Goal: Transaction & Acquisition: Register for event/course

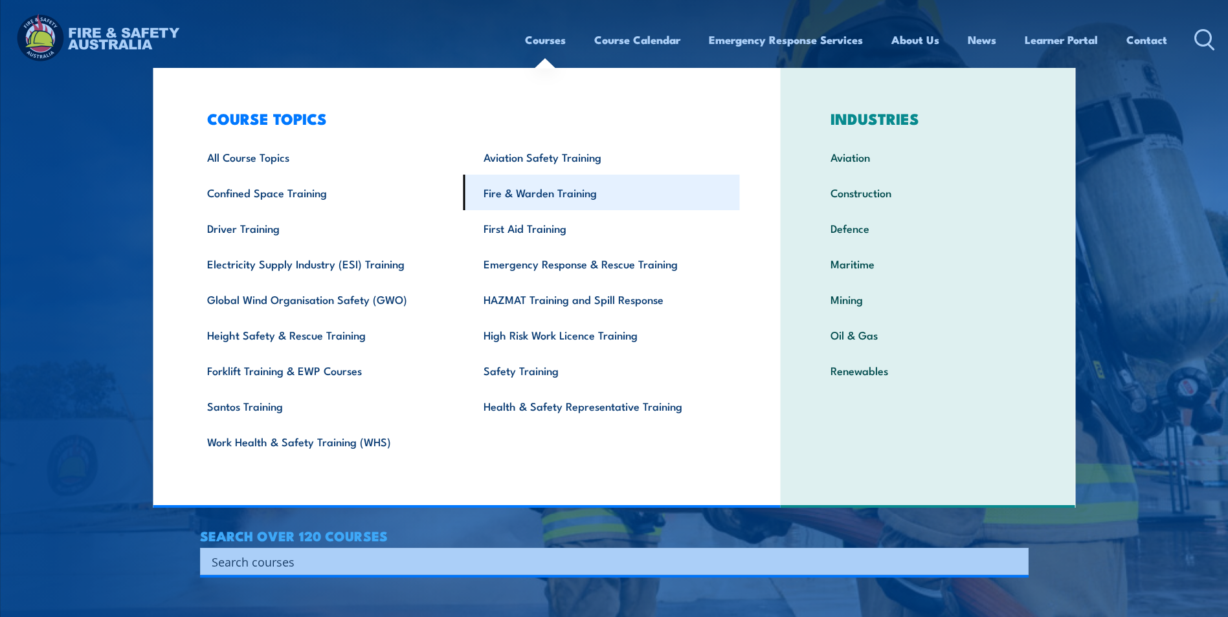
click at [587, 205] on link "Fire & Warden Training" at bounding box center [601, 193] width 276 height 36
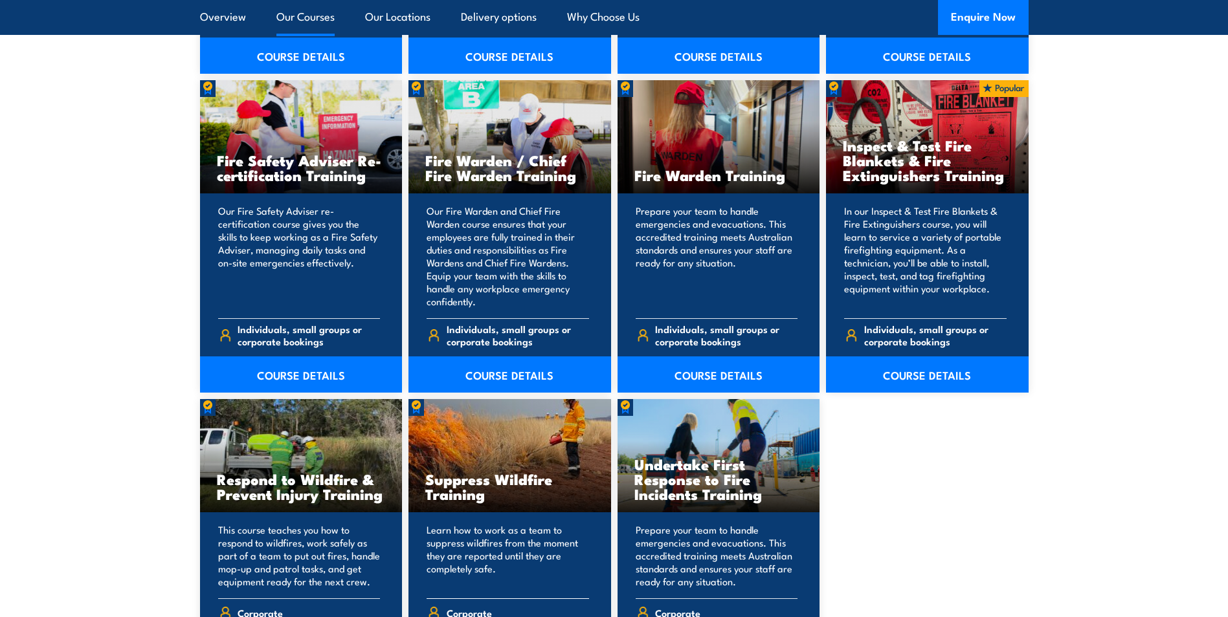
scroll to position [1683, 0]
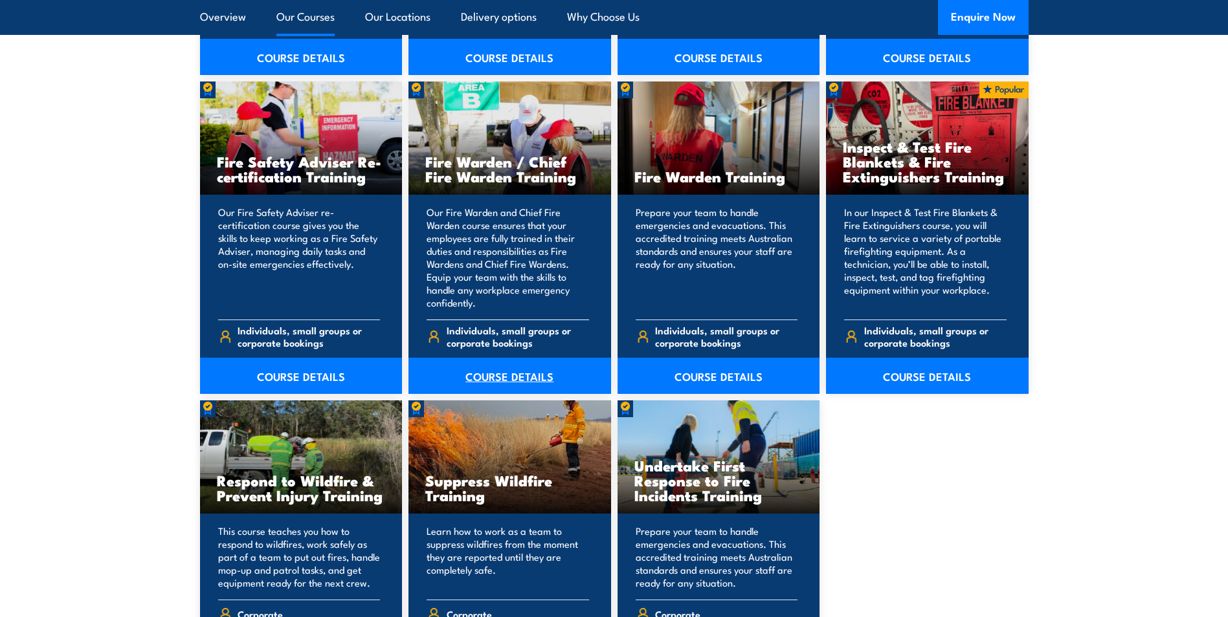
click at [516, 377] on link "COURSE DETAILS" at bounding box center [509, 376] width 203 height 36
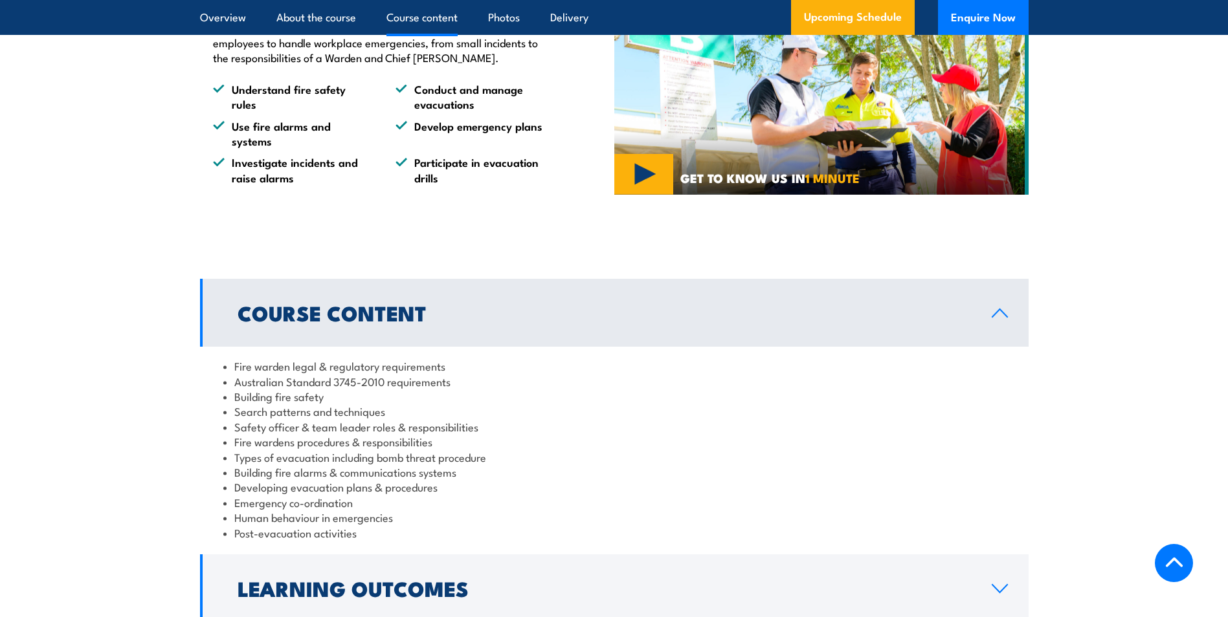
scroll to position [1165, 0]
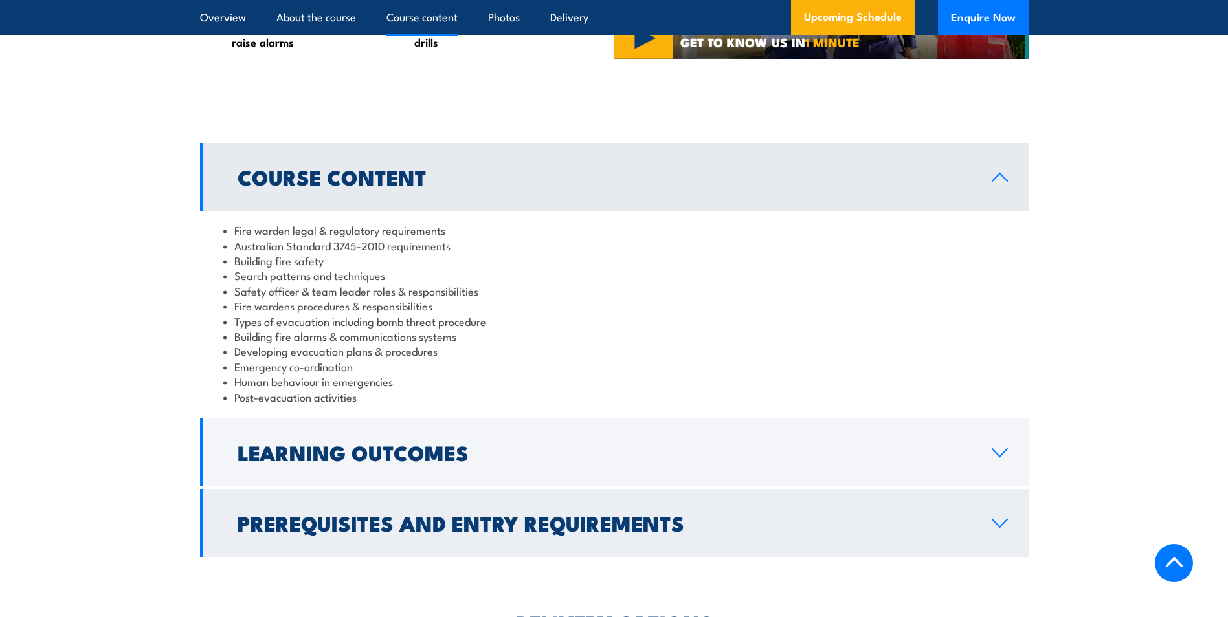
click at [407, 532] on h2 "Prerequisites and Entry Requirements" at bounding box center [604, 523] width 733 height 18
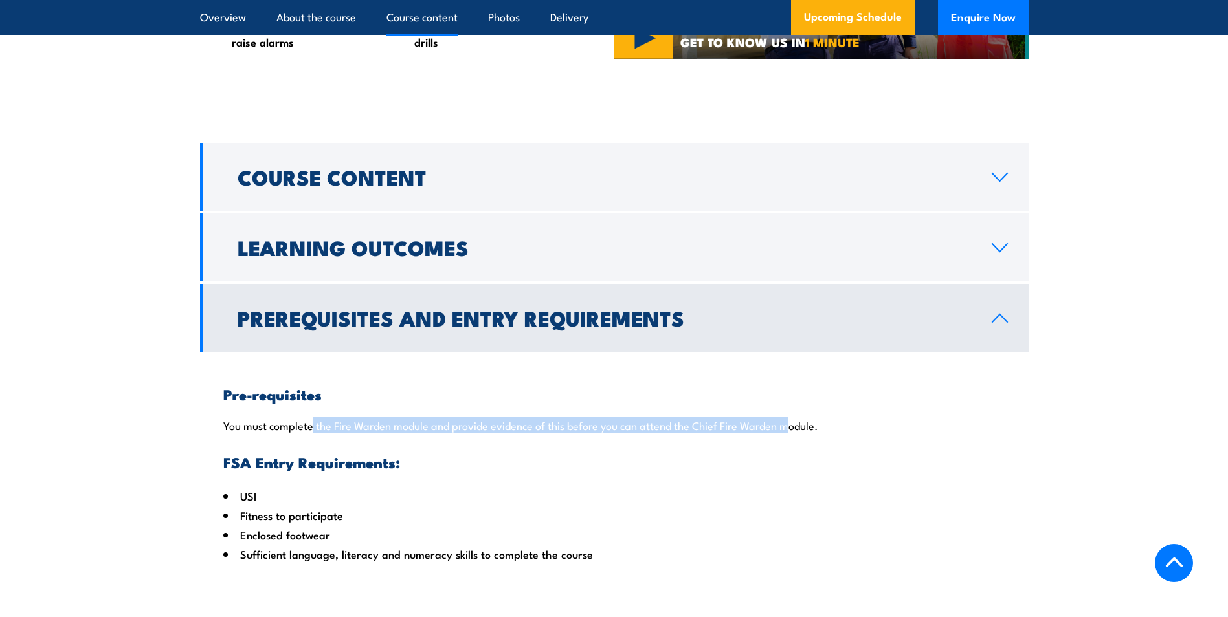
drag, startPoint x: 313, startPoint y: 443, endPoint x: 792, endPoint y: 445, distance: 479.6
click at [792, 432] on p "You must complete the Fire Warden module and provide evidence of this before yo…" at bounding box center [614, 425] width 782 height 13
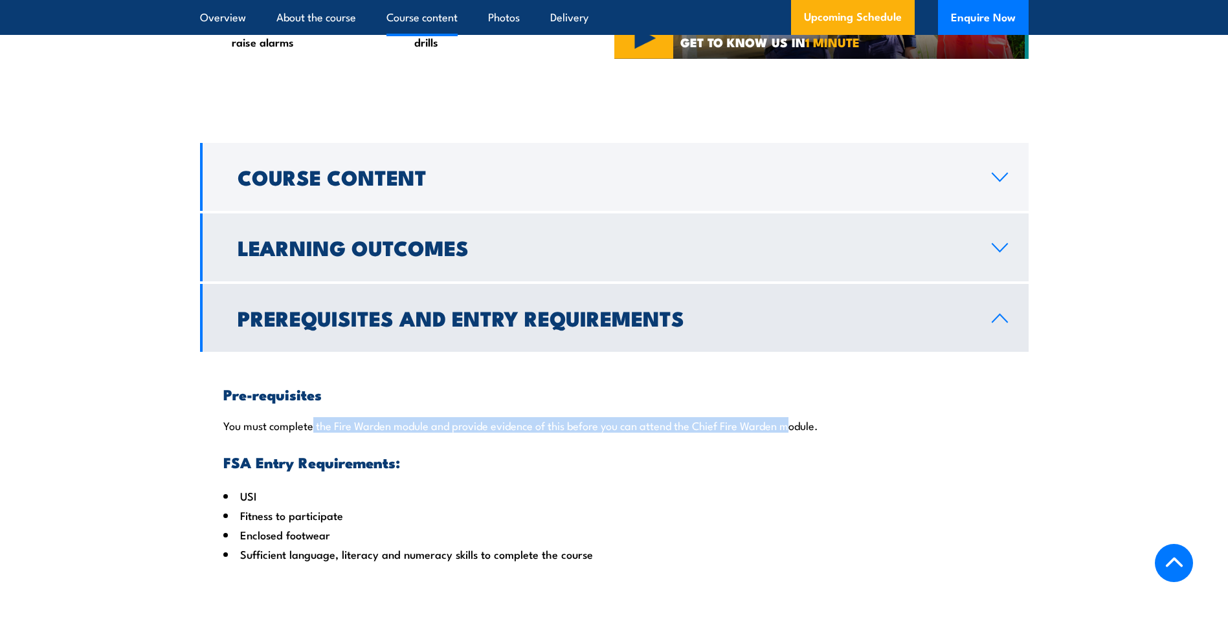
drag, startPoint x: 792, startPoint y: 445, endPoint x: 675, endPoint y: 294, distance: 190.4
click at [792, 432] on p "You must complete the Fire Warden module and provide evidence of this before yo…" at bounding box center [614, 425] width 782 height 13
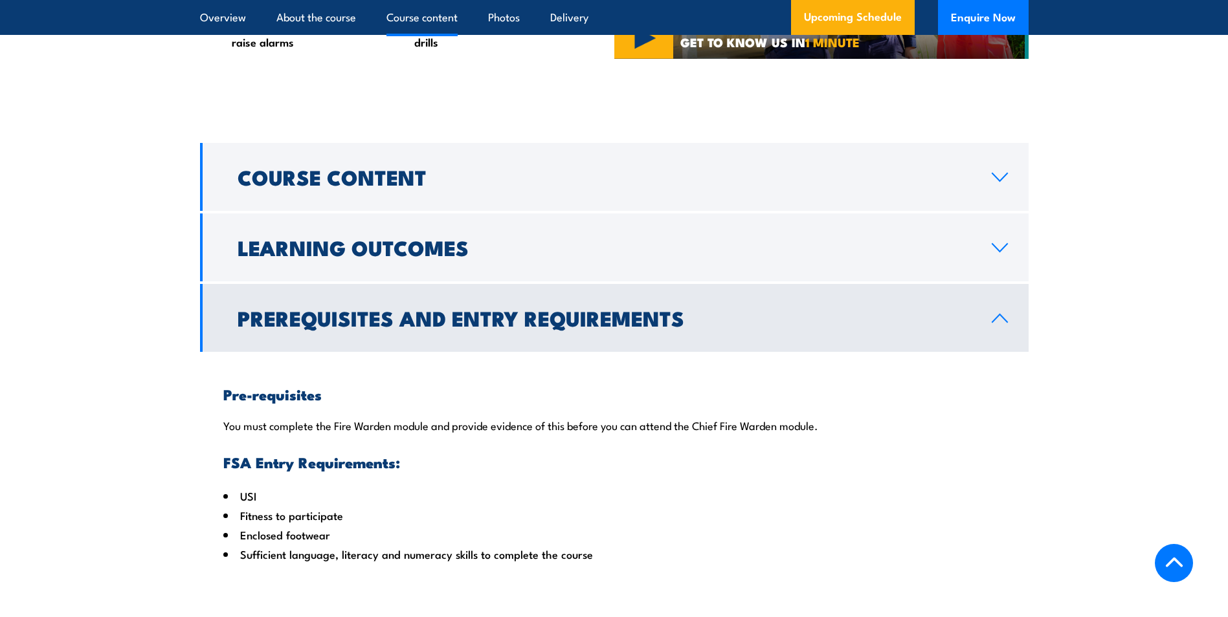
click at [599, 327] on h2 "Prerequisites and Entry Requirements" at bounding box center [604, 318] width 733 height 18
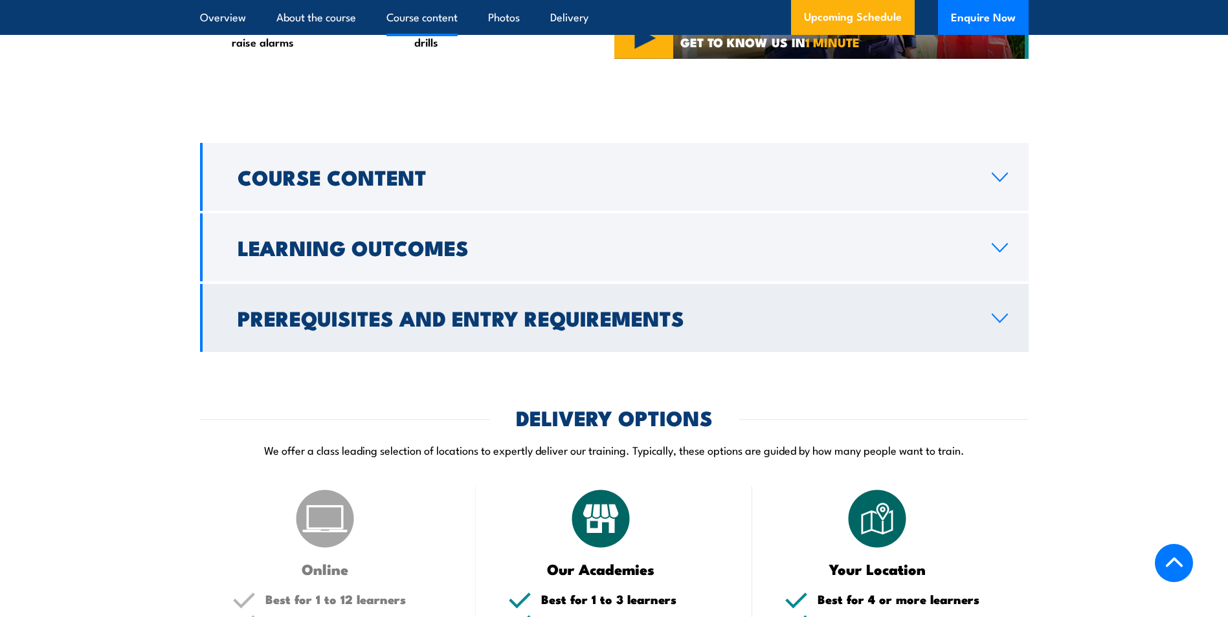
click at [318, 327] on h2 "Prerequisites and Entry Requirements" at bounding box center [604, 318] width 733 height 18
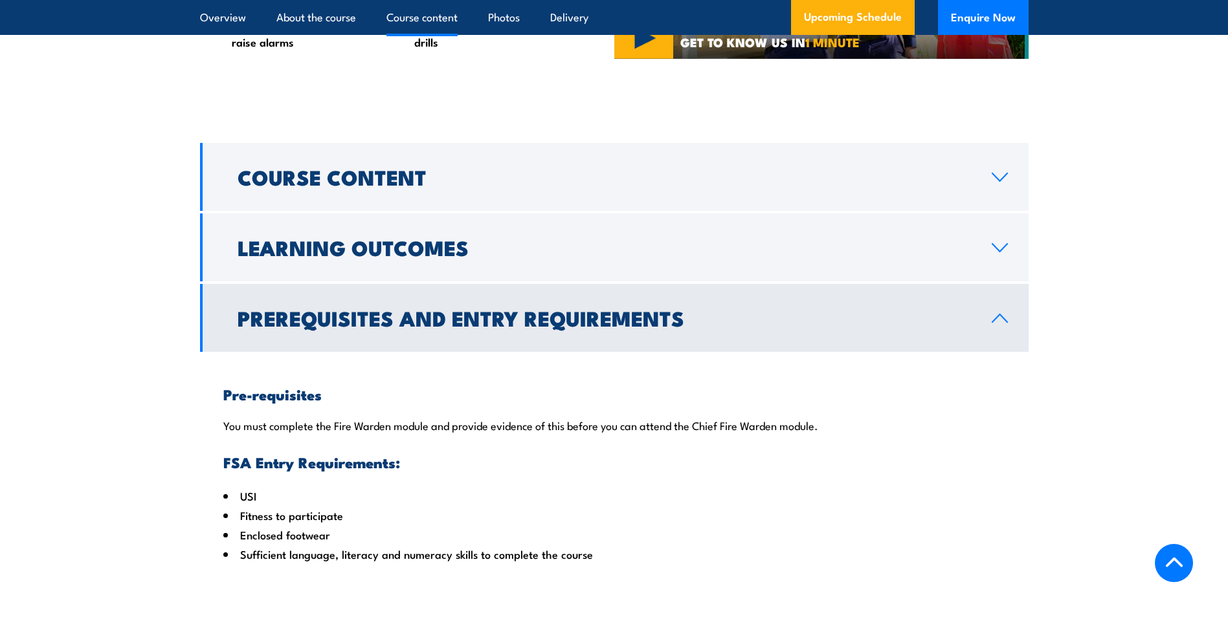
click at [318, 327] on h2 "Prerequisites and Entry Requirements" at bounding box center [604, 318] width 733 height 18
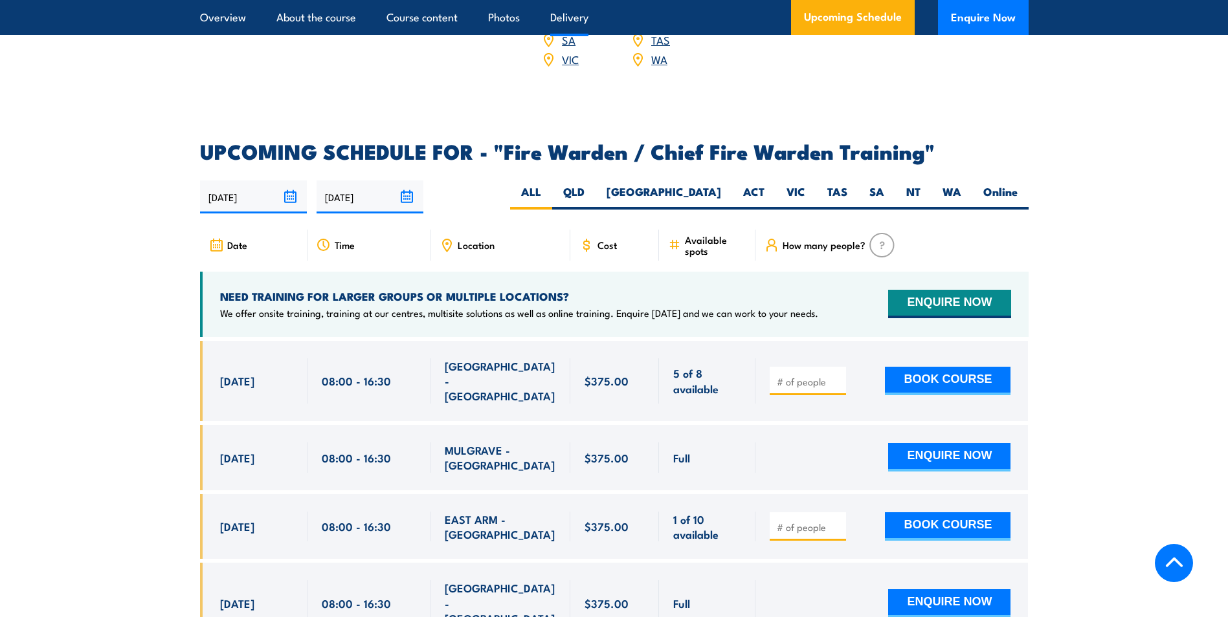
scroll to position [2071, 0]
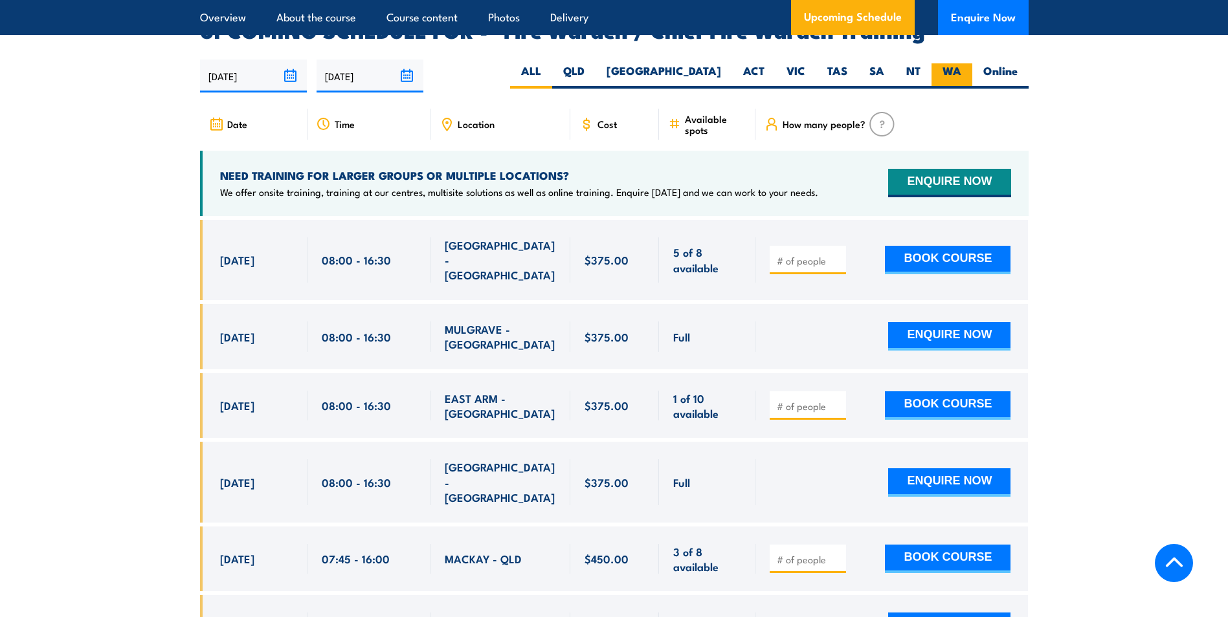
click at [946, 67] on label "WA" at bounding box center [951, 75] width 41 height 25
click at [961, 67] on input "WA" at bounding box center [965, 67] width 8 height 8
radio input "true"
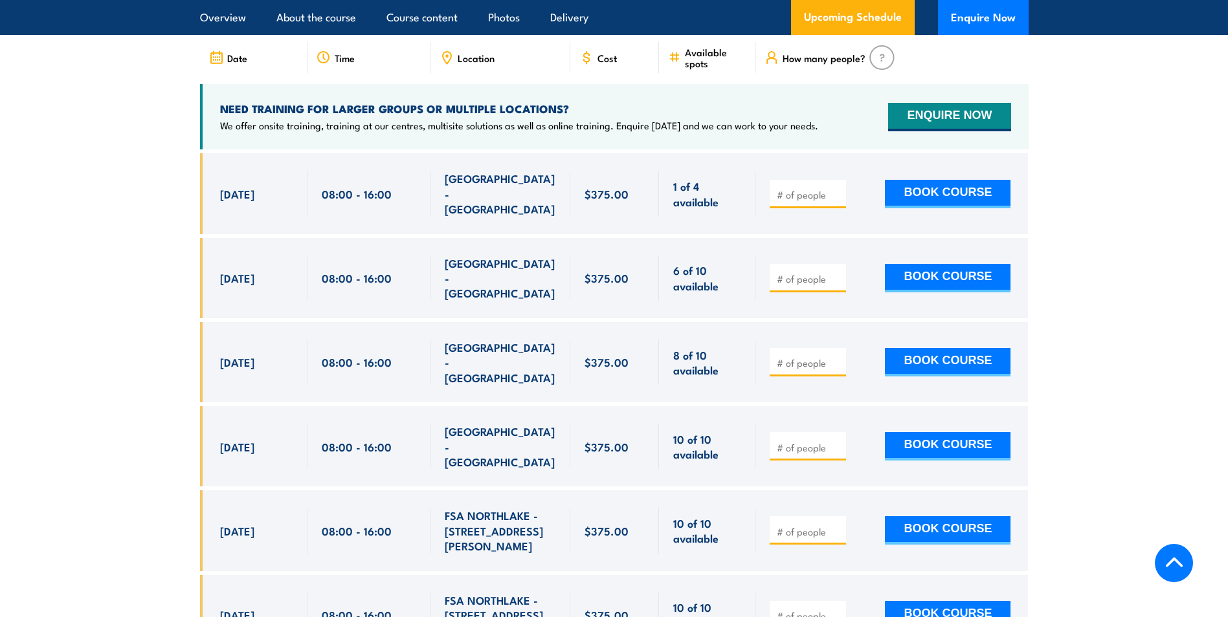
scroll to position [2357, 0]
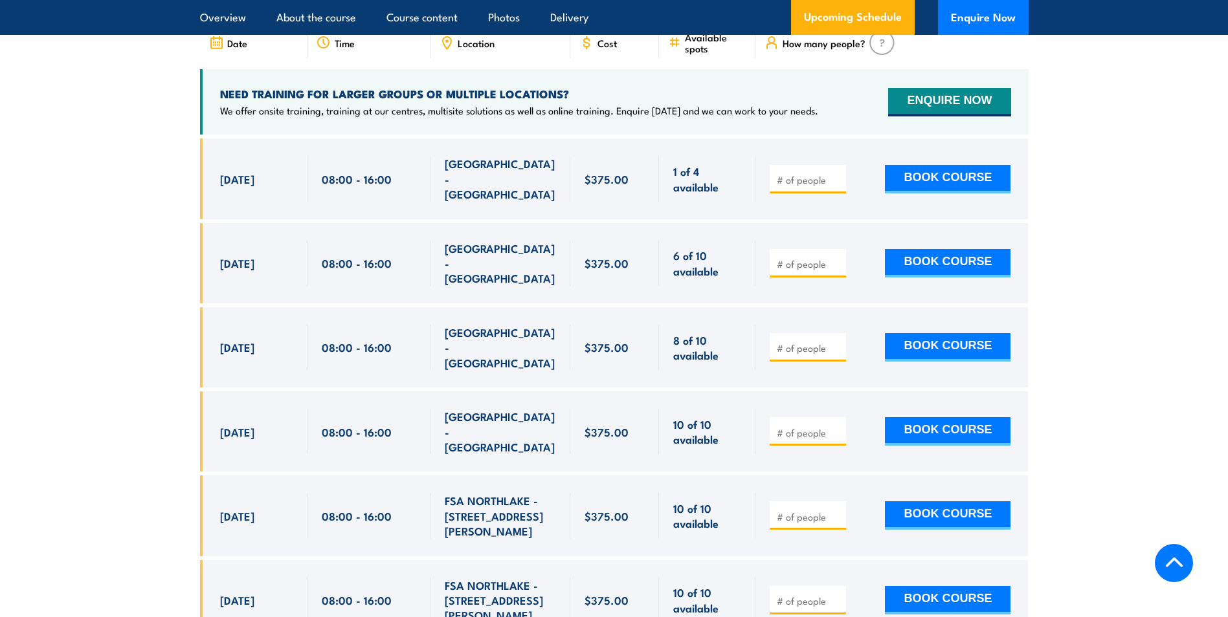
click at [786, 342] on input "number" at bounding box center [809, 348] width 65 height 13
type input "1"
click at [749, 307] on div "8 of 10 available" at bounding box center [707, 347] width 96 height 80
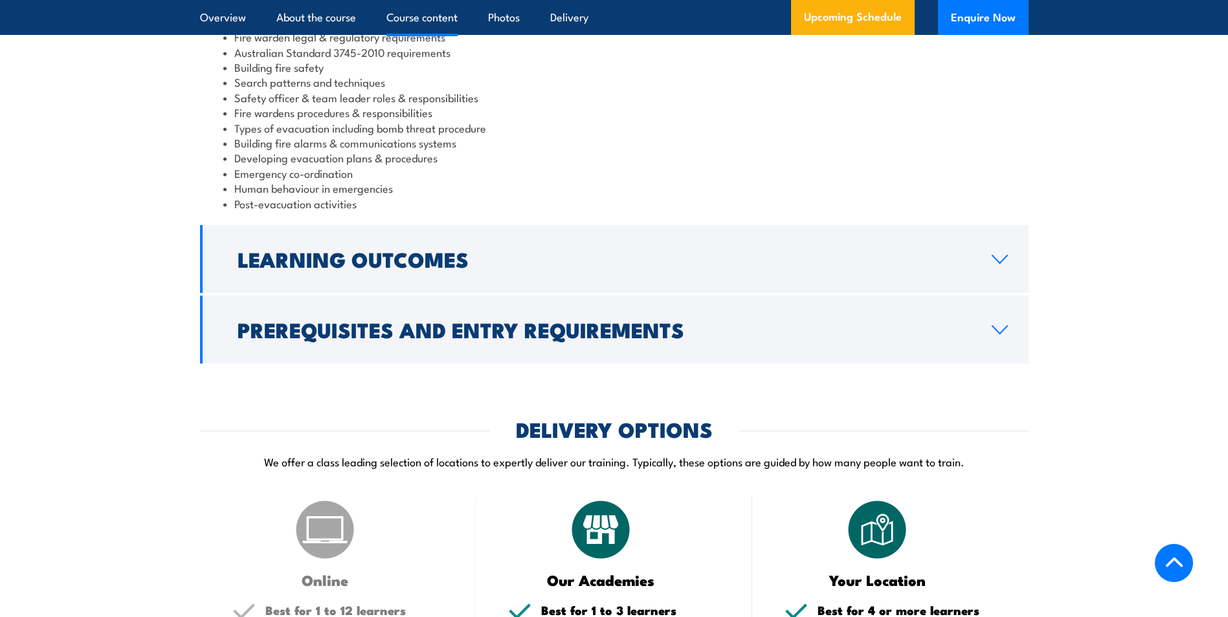
scroll to position [1359, 0]
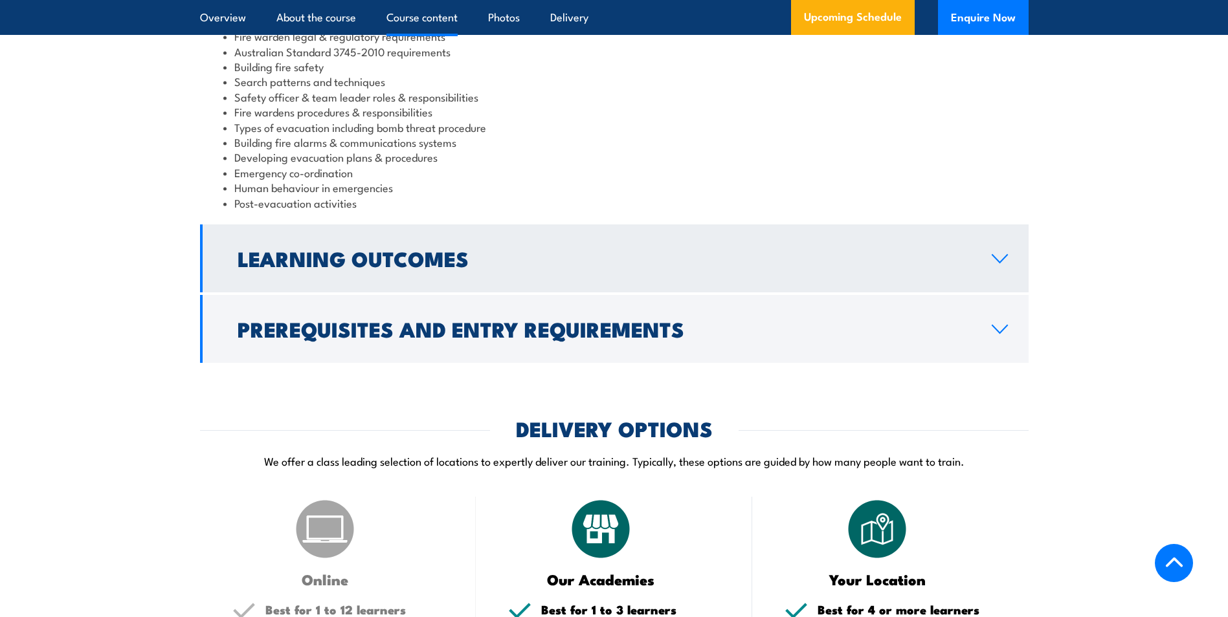
click at [308, 264] on h2 "Learning Outcomes" at bounding box center [604, 258] width 733 height 18
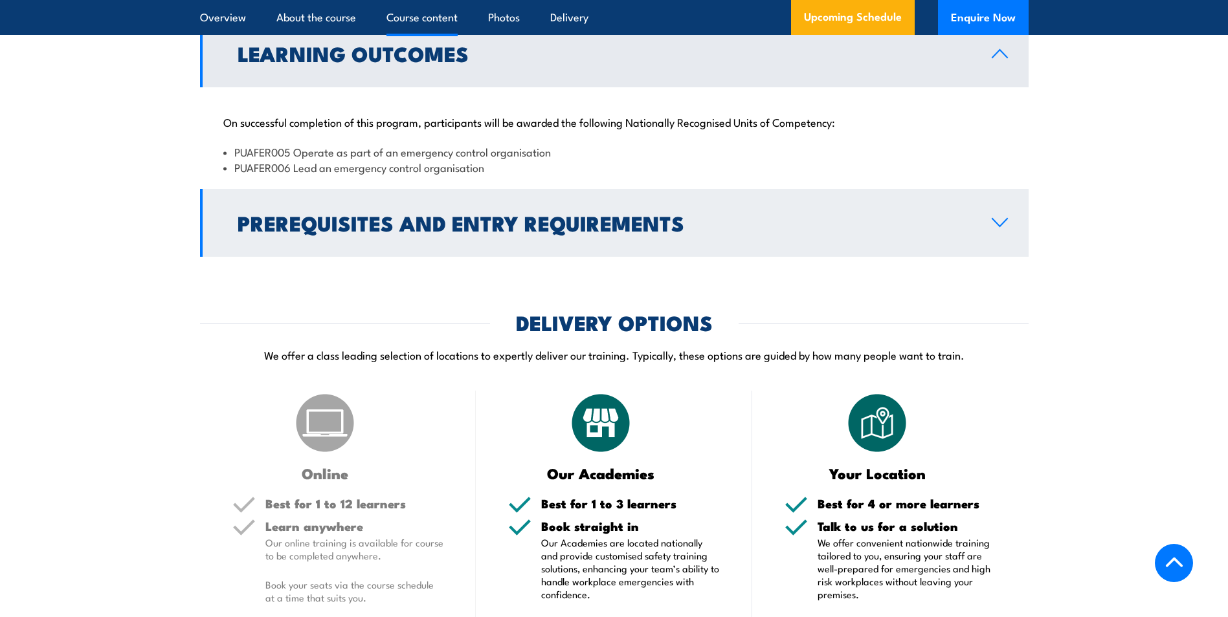
click at [276, 232] on h2 "Prerequisites and Entry Requirements" at bounding box center [604, 223] width 733 height 18
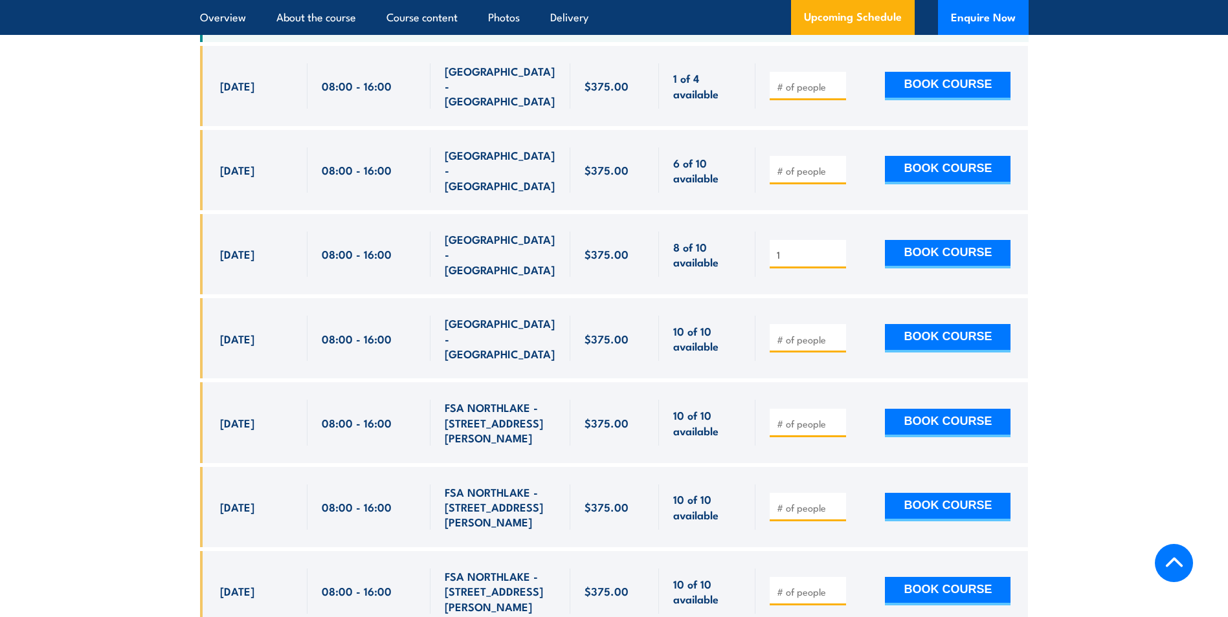
scroll to position [2459, 0]
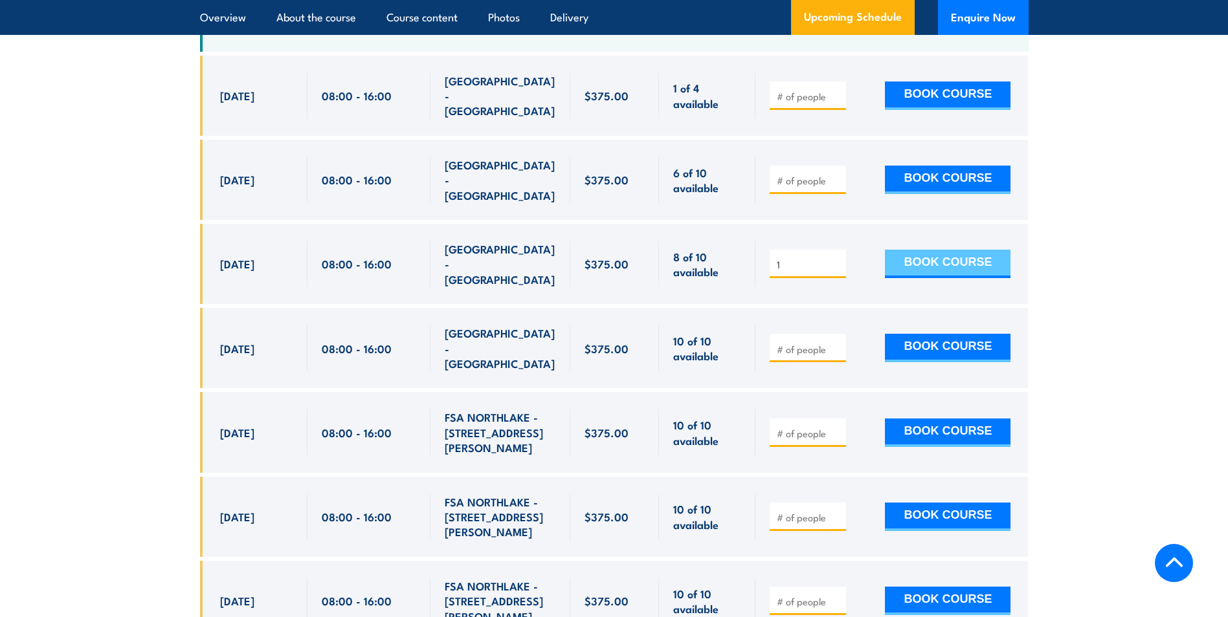
click at [924, 250] on button "BOOK COURSE" at bounding box center [948, 264] width 126 height 28
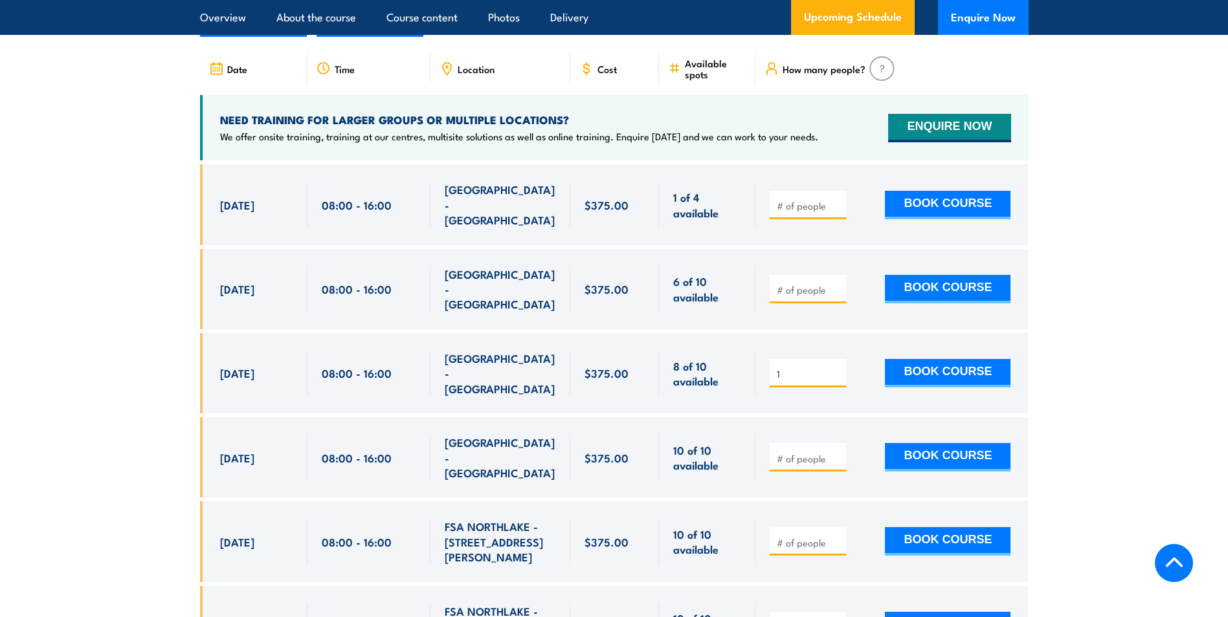
scroll to position [2330, 0]
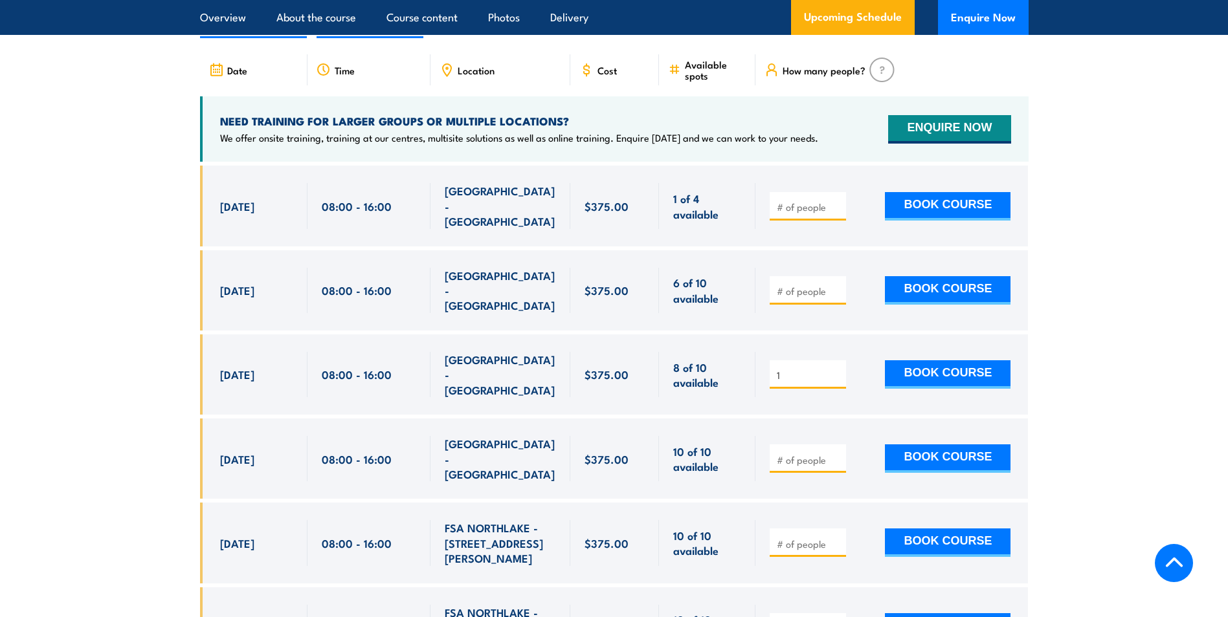
click at [782, 369] on input "1" at bounding box center [809, 375] width 65 height 13
click at [796, 285] on input "number" at bounding box center [809, 291] width 65 height 13
type input "1"
click at [1083, 235] on section "UPCOMING SCHEDULE FOR - "Fire Warden / Chief Fire Warden Training" 02/09/2025 0…" at bounding box center [614, 368] width 1228 height 805
drag, startPoint x: 817, startPoint y: 268, endPoint x: 806, endPoint y: 260, distance: 13.3
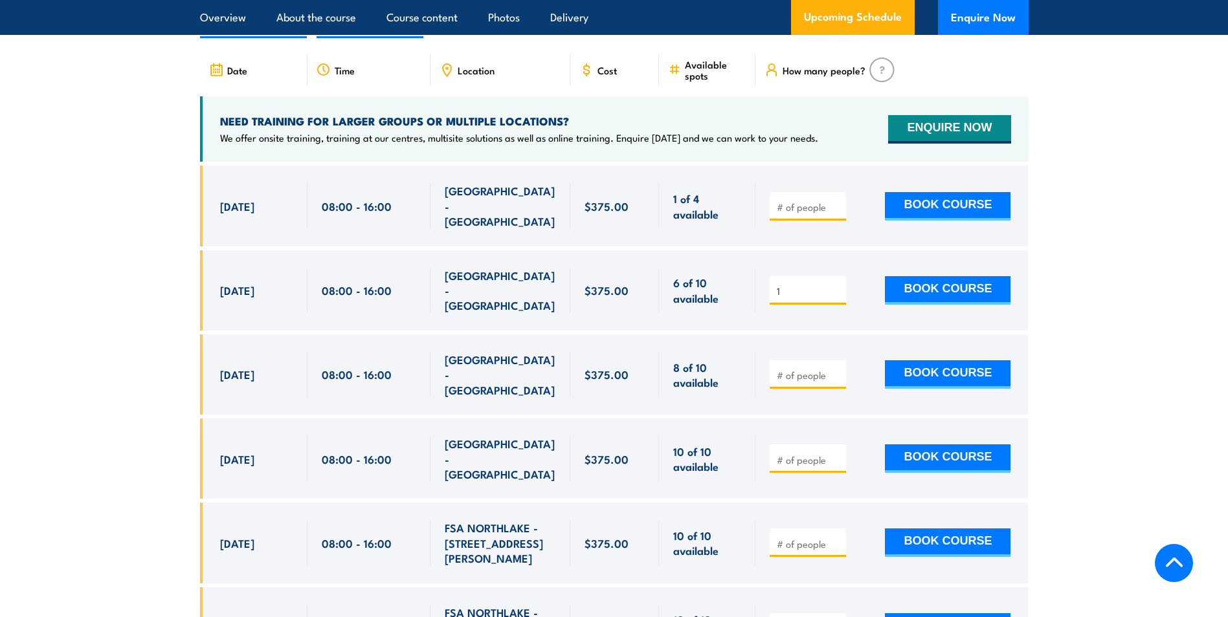
click at [806, 285] on input "1" at bounding box center [809, 291] width 65 height 13
click at [816, 250] on div "1 BOOK COURSE" at bounding box center [891, 290] width 272 height 80
click at [865, 348] on div at bounding box center [891, 375] width 272 height 80
click at [922, 276] on button "BOOK COURSE" at bounding box center [948, 290] width 126 height 28
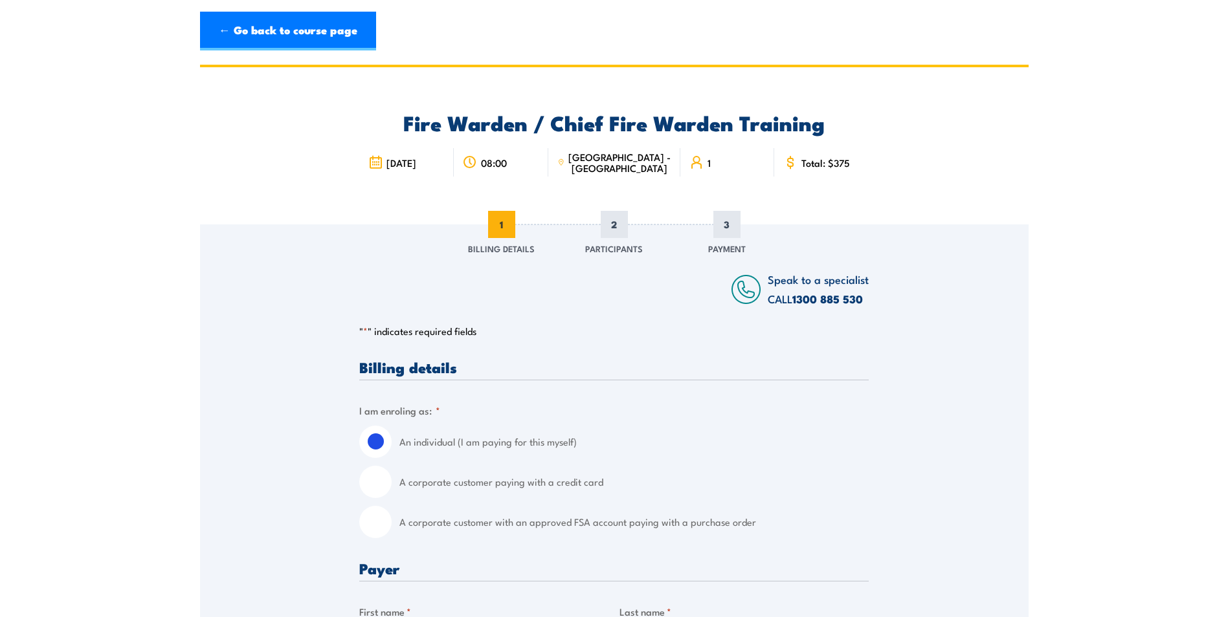
scroll to position [194, 0]
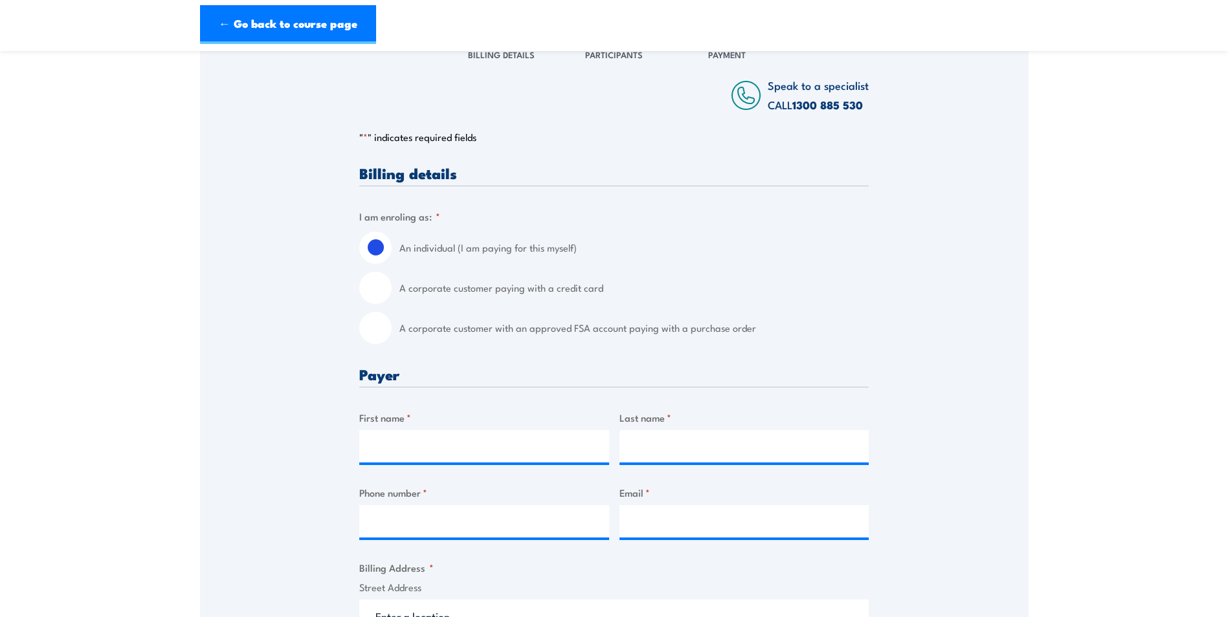
click at [384, 337] on input "A corporate customer with an approved FSA account paying with a purchase order" at bounding box center [375, 328] width 32 height 32
radio input "true"
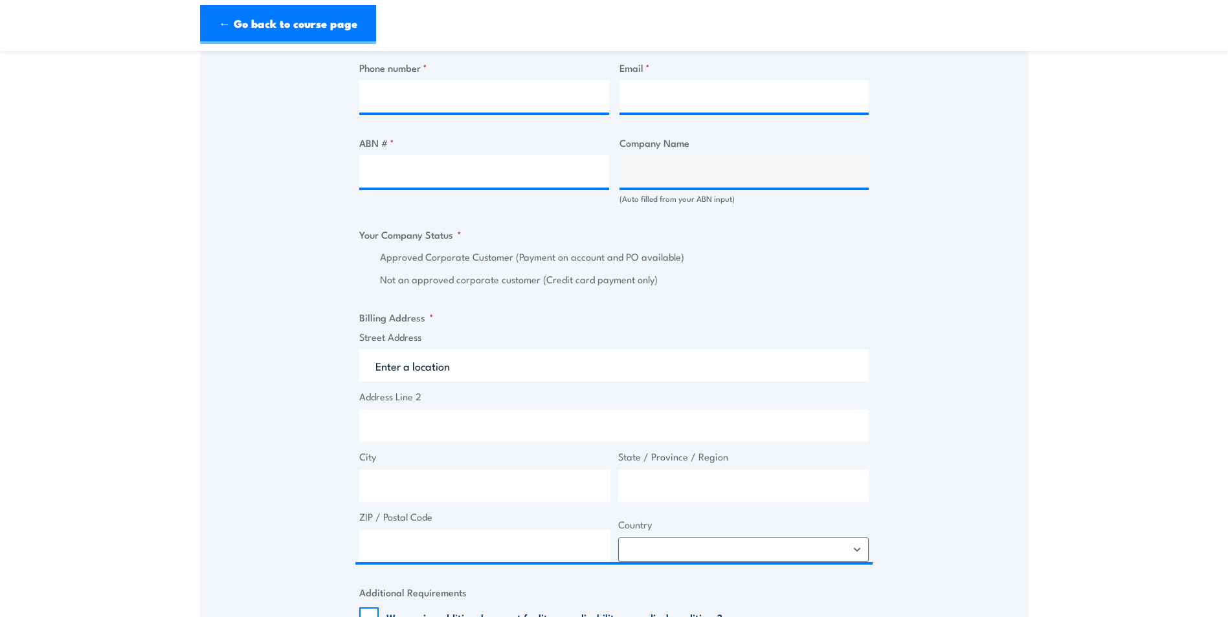
scroll to position [712, 0]
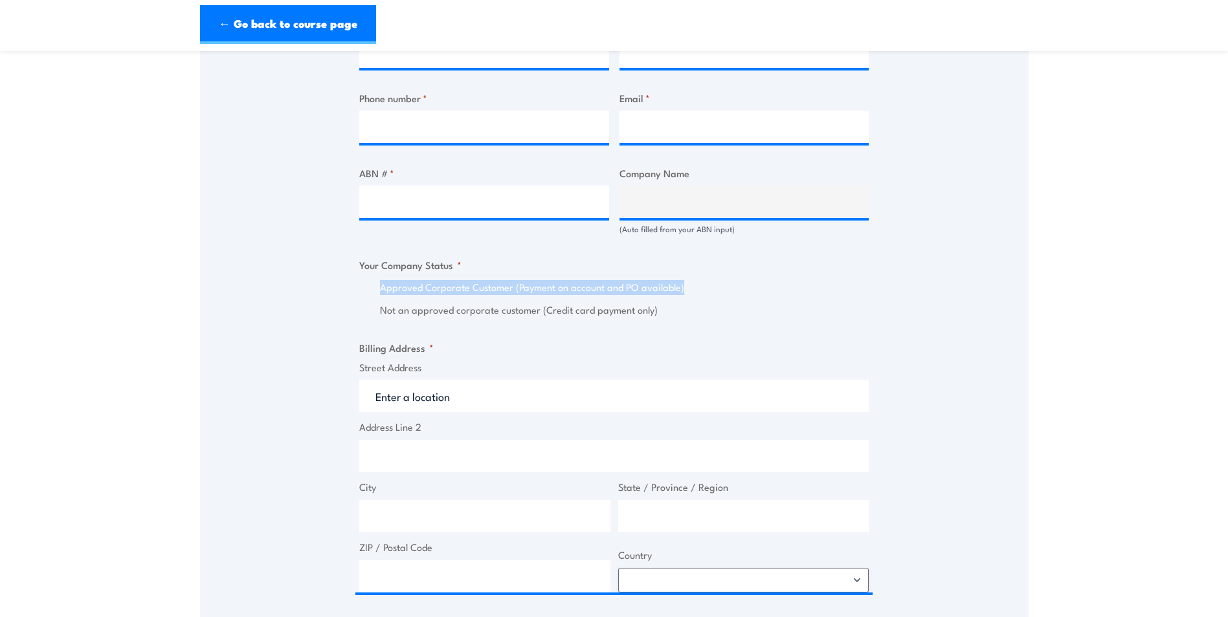
drag, startPoint x: 686, startPoint y: 285, endPoint x: 370, endPoint y: 297, distance: 316.1
click at [370, 297] on div "Approved Corporate Customer (Payment on account and PO available) Not an approv…" at bounding box center [613, 299] width 509 height 38
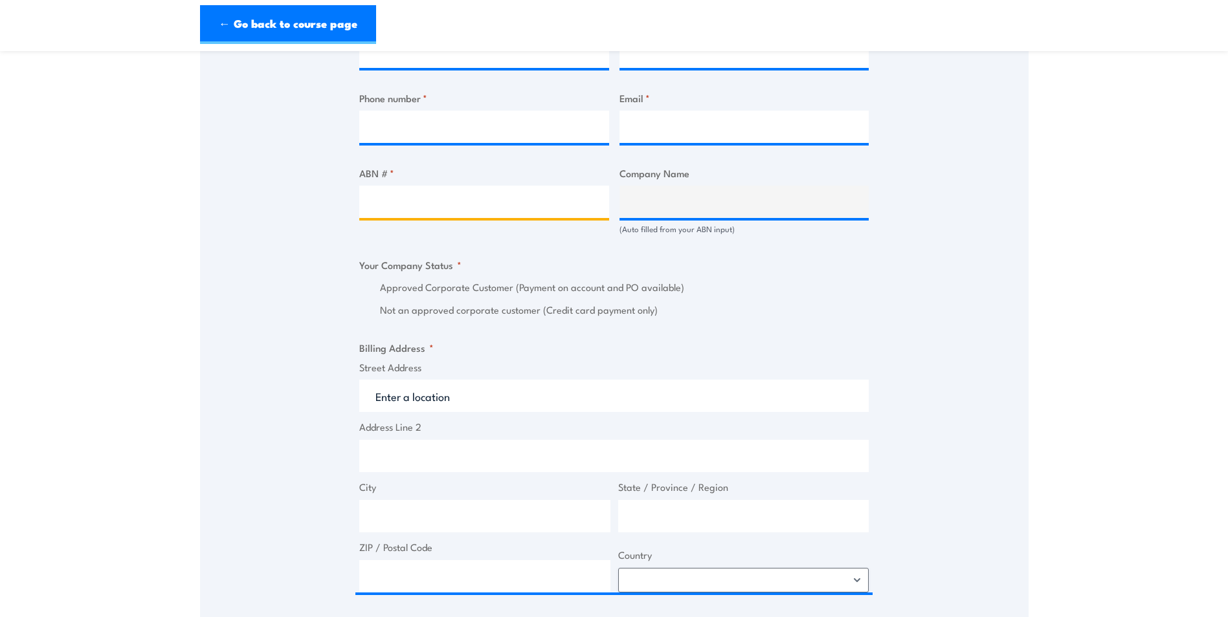
click at [436, 195] on input "ABN # *" at bounding box center [484, 202] width 250 height 32
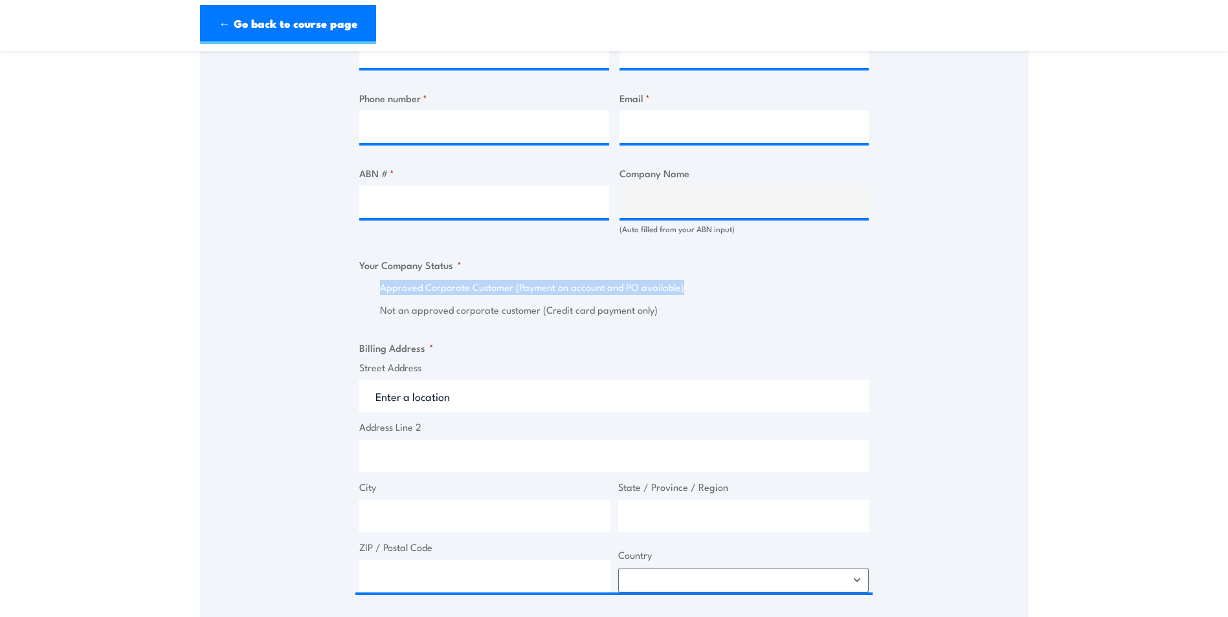
drag, startPoint x: 381, startPoint y: 289, endPoint x: 692, endPoint y: 273, distance: 311.0
click at [692, 273] on fieldset "Your Company Status * Approved Corporate Customer (Payment on account and PO av…" at bounding box center [613, 288] width 509 height 60
drag, startPoint x: 692, startPoint y: 273, endPoint x: 656, endPoint y: 307, distance: 49.5
click at [656, 307] on label "Not an approved corporate customer (Credit card payment only)" at bounding box center [624, 310] width 489 height 15
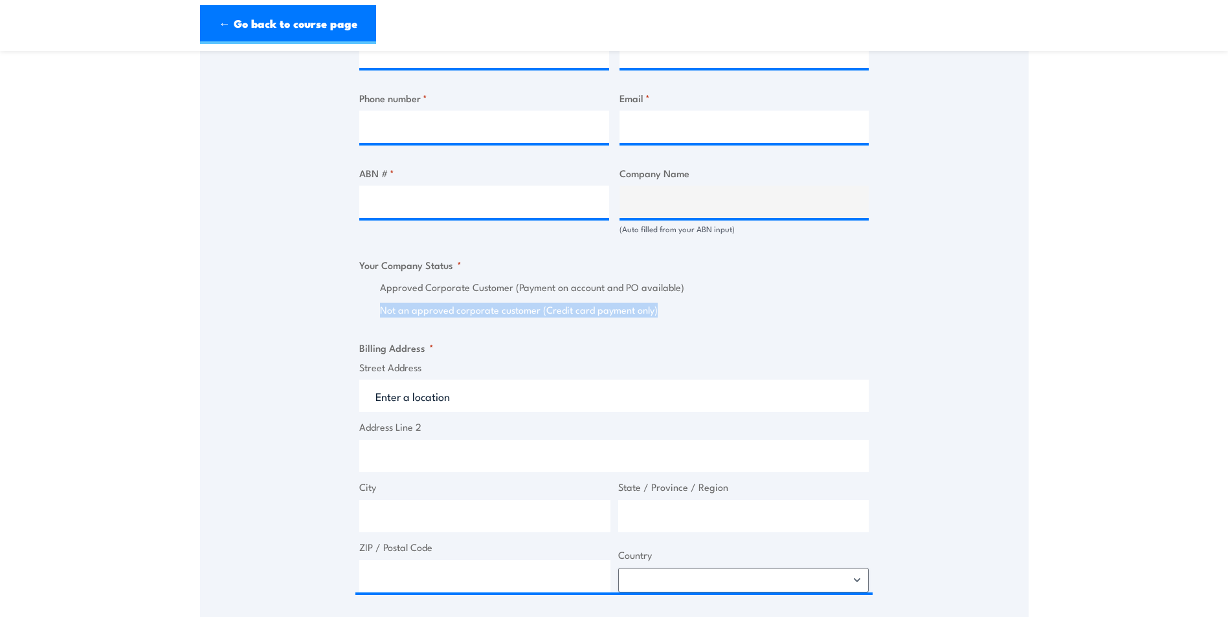
drag, startPoint x: 661, startPoint y: 312, endPoint x: 380, endPoint y: 313, distance: 281.5
click at [380, 313] on label "Not an approved corporate customer (Credit card payment only)" at bounding box center [624, 310] width 489 height 15
drag, startPoint x: 380, startPoint y: 313, endPoint x: 662, endPoint y: 309, distance: 282.2
click at [662, 309] on label "Not an approved corporate customer (Credit card payment only)" at bounding box center [624, 310] width 489 height 15
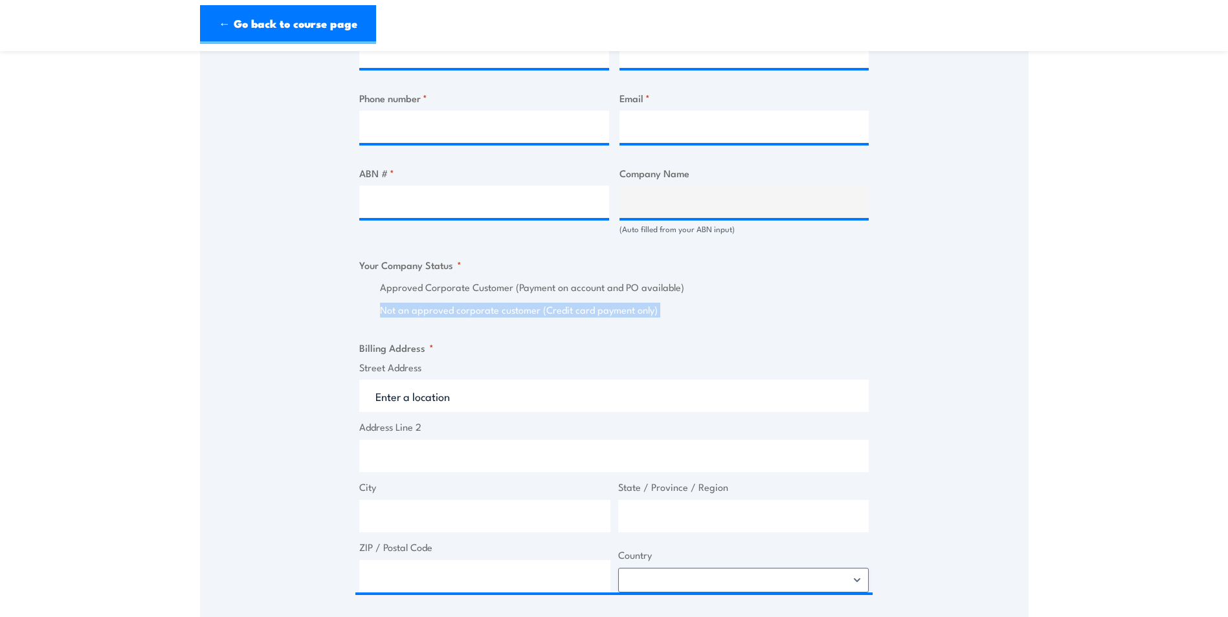
click at [654, 313] on label "Not an approved corporate customer (Credit card payment only)" at bounding box center [624, 310] width 489 height 15
drag, startPoint x: 661, startPoint y: 311, endPoint x: 374, endPoint y: 318, distance: 286.8
click at [374, 318] on div "Billing details I am enroling as: * An individual (I am paying for this myself)…" at bounding box center [613, 321] width 509 height 1347
click at [374, 319] on div "Billing details I am enroling as: * An individual (I am paying for this myself)…" at bounding box center [613, 321] width 509 height 1347
click at [380, 313] on label "Not an approved corporate customer (Credit card payment only)" at bounding box center [624, 310] width 489 height 15
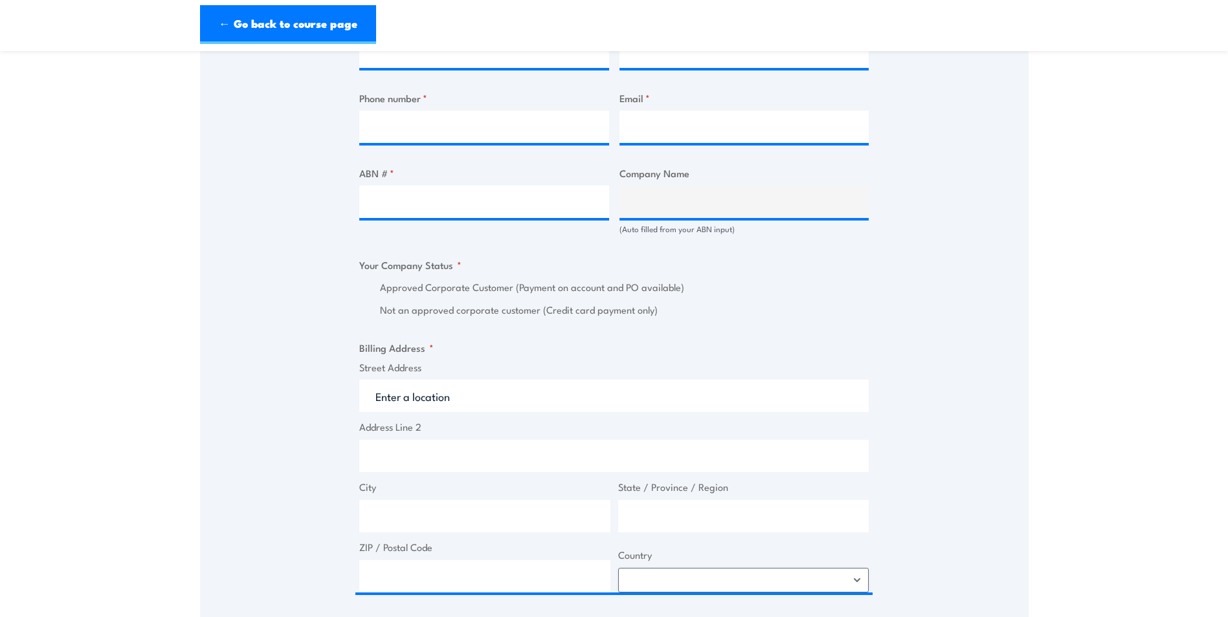
click at [384, 310] on label "Not an approved corporate customer (Credit card payment only)" at bounding box center [624, 310] width 489 height 15
drag, startPoint x: 381, startPoint y: 310, endPoint x: 685, endPoint y: 320, distance: 303.7
click at [685, 320] on div "Billing details I am enroling as: * An individual (I am paying for this myself)…" at bounding box center [613, 321] width 509 height 1347
drag, startPoint x: 685, startPoint y: 320, endPoint x: 673, endPoint y: 320, distance: 11.6
click at [673, 320] on div "Billing details I am enroling as: * An individual (I am paying for this myself)…" at bounding box center [613, 321] width 509 height 1347
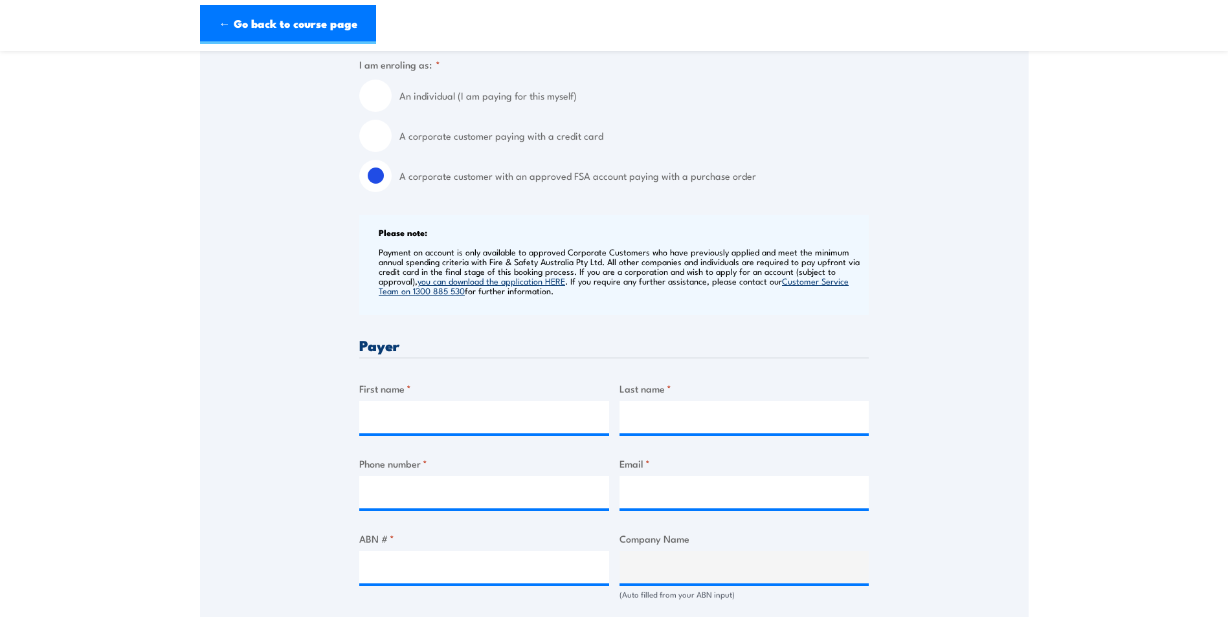
scroll to position [259, 0]
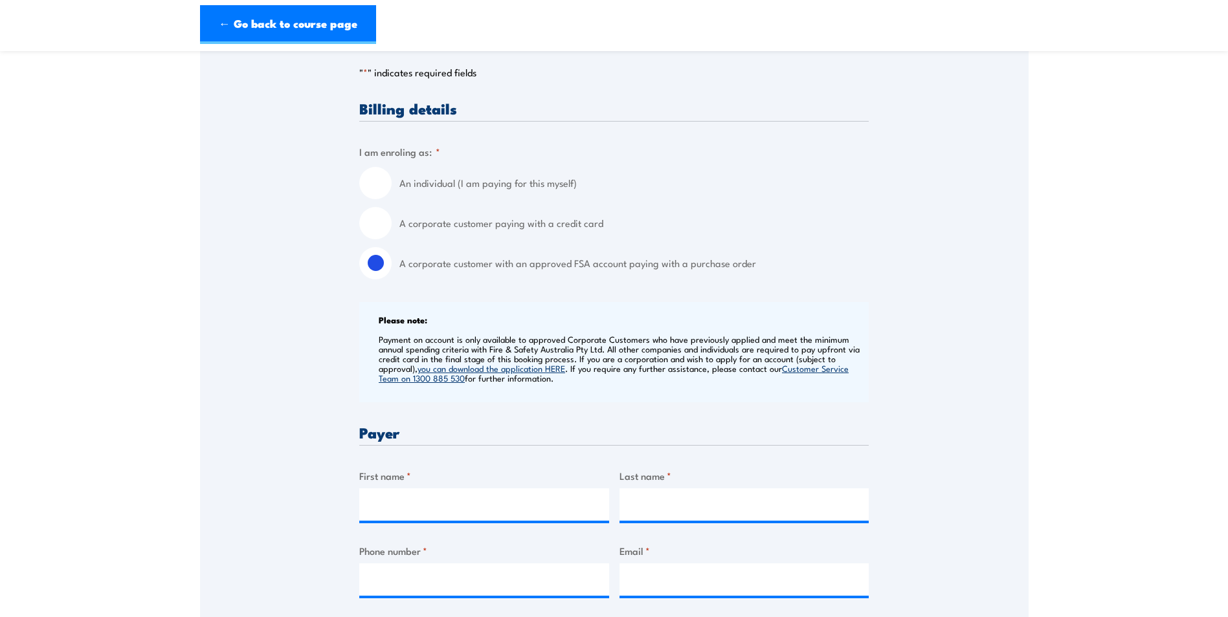
click at [381, 224] on input "A corporate customer paying with a credit card" at bounding box center [375, 223] width 32 height 32
radio input "true"
click at [377, 267] on input "A corporate customer with an approved FSA account paying with a purchase order" at bounding box center [375, 263] width 32 height 32
radio input "true"
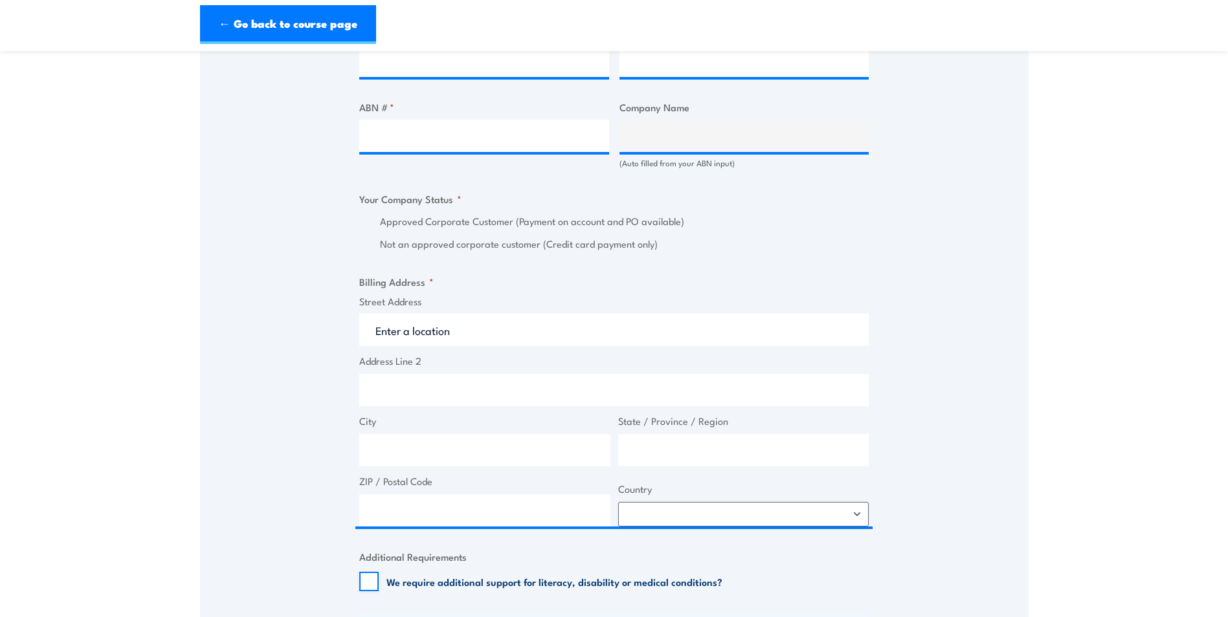
scroll to position [777, 0]
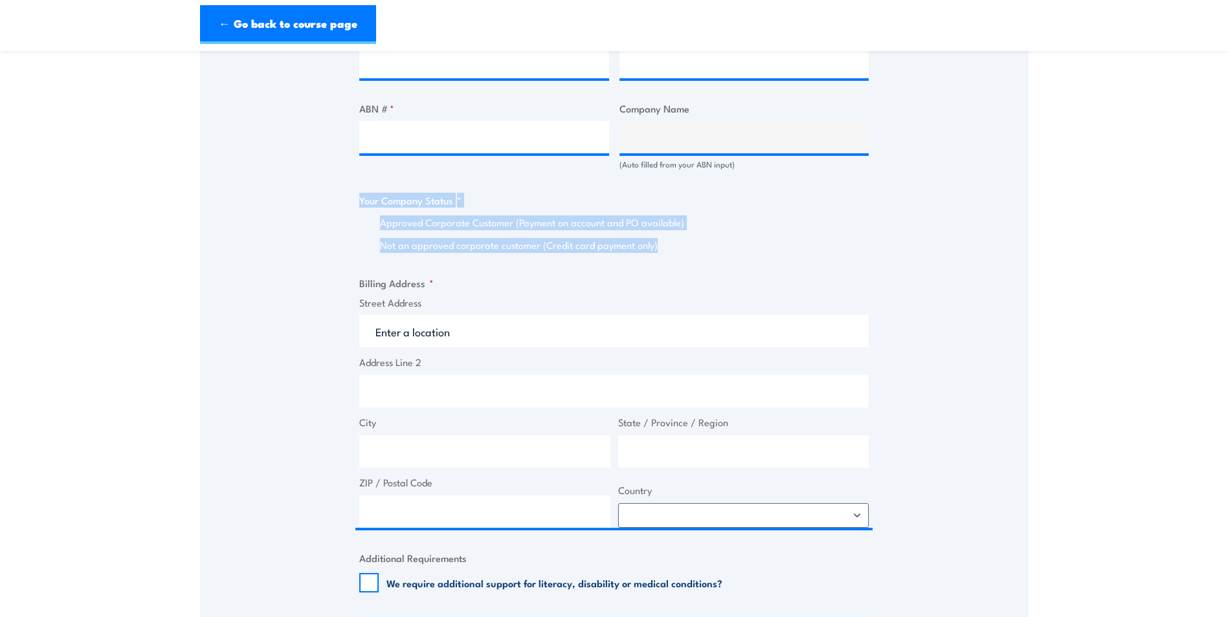
drag, startPoint x: 362, startPoint y: 201, endPoint x: 656, endPoint y: 254, distance: 299.3
click at [656, 254] on div "Billing details I am enroling as: * An individual (I am paying for this myself)…" at bounding box center [613, 256] width 509 height 1347
copy fieldset "Your Company Status * Approved Corporate Customer (Payment on account and PO av…"
click at [355, 241] on div "Speak to a specialist CALL [PHONE_NUMBER] CALL [PHONE_NUMBER] " * " indicates r…" at bounding box center [614, 191] width 828 height 1487
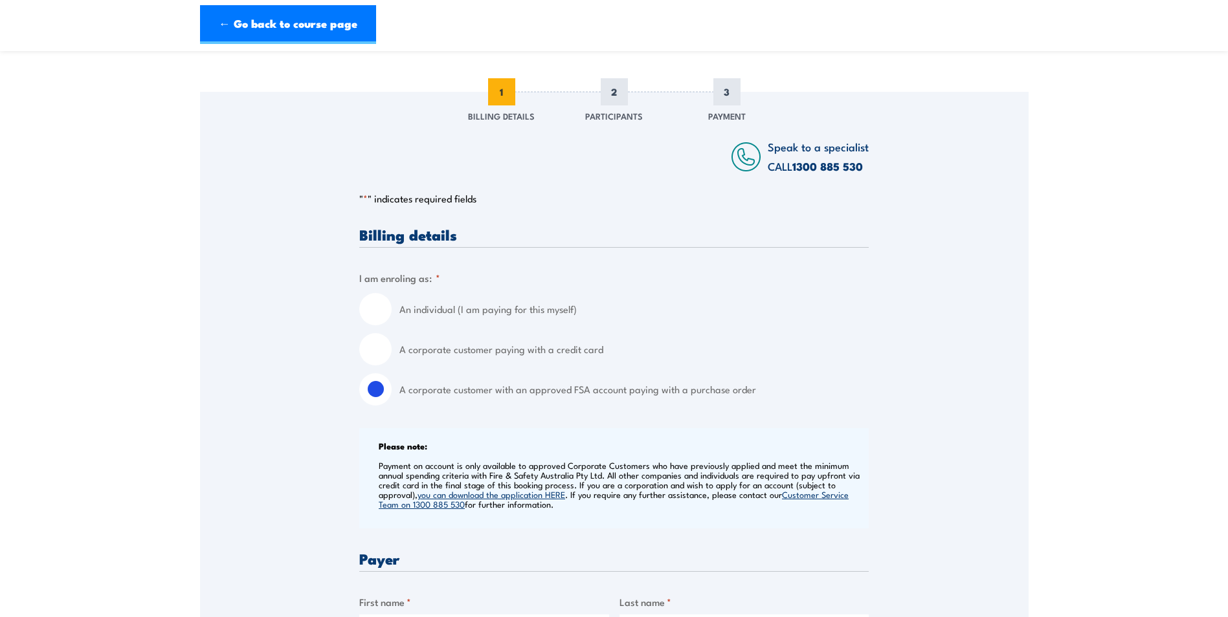
scroll to position [259, 0]
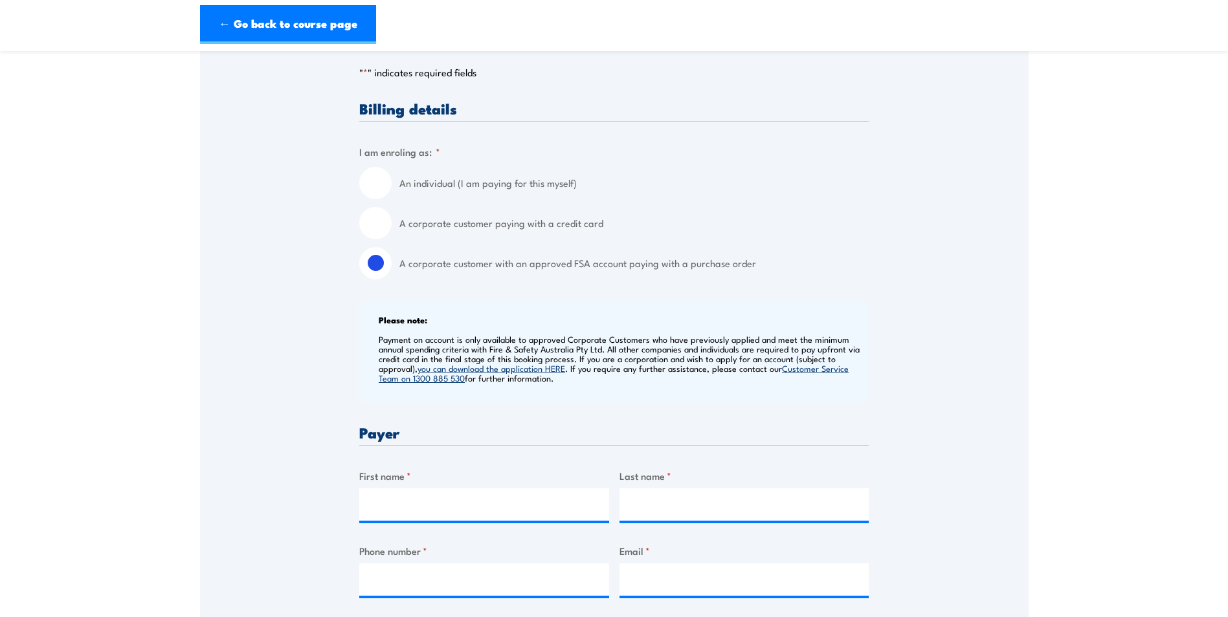
click at [378, 223] on input "A corporate customer paying with a credit card" at bounding box center [375, 223] width 32 height 32
radio input "true"
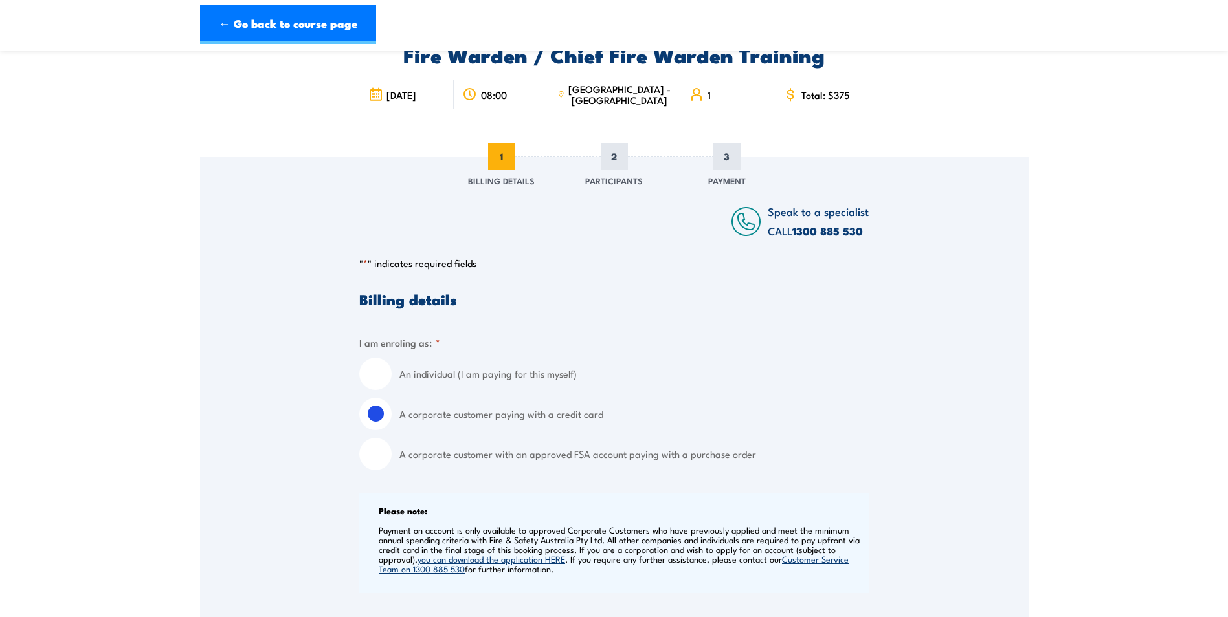
scroll to position [0, 0]
